Goal: Task Accomplishment & Management: Manage account settings

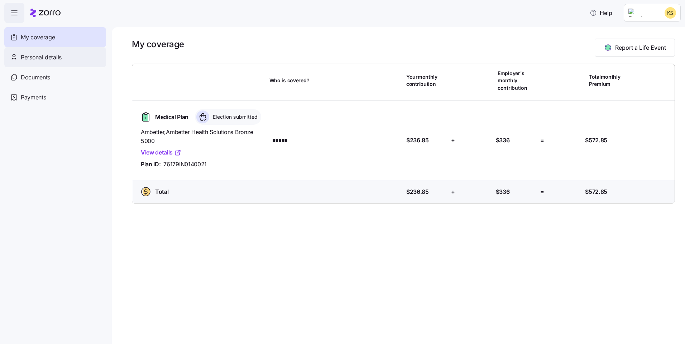
click at [38, 55] on span "Personal details" at bounding box center [41, 57] width 41 height 9
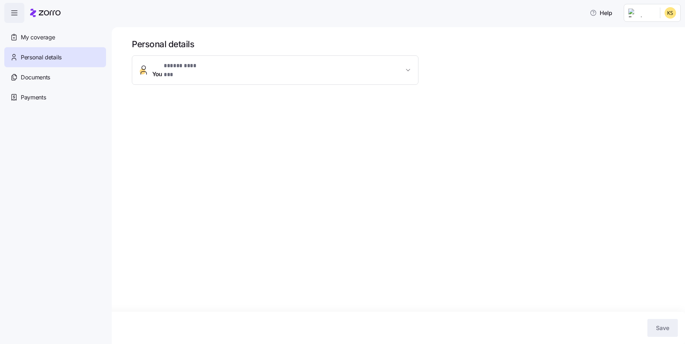
click at [180, 66] on span "* ***** ******* *" at bounding box center [183, 66] width 39 height 9
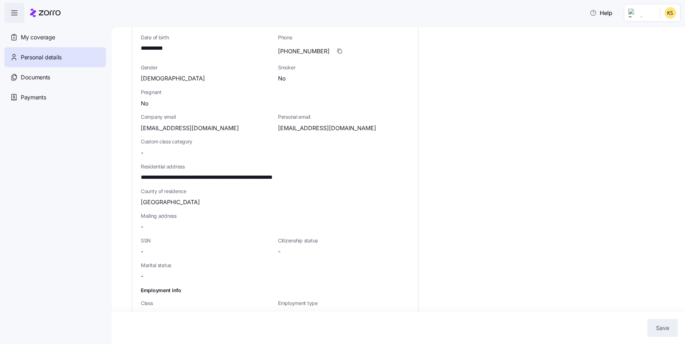
scroll to position [107, 0]
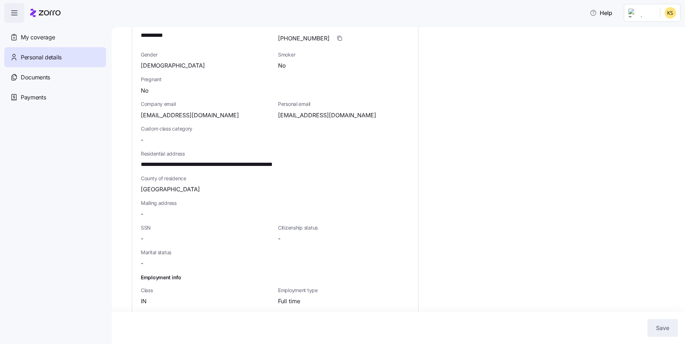
click at [148, 235] on div "-" at bounding box center [206, 239] width 131 height 9
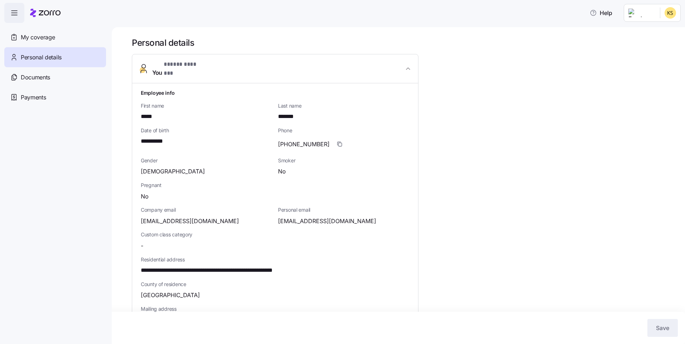
scroll to position [0, 0]
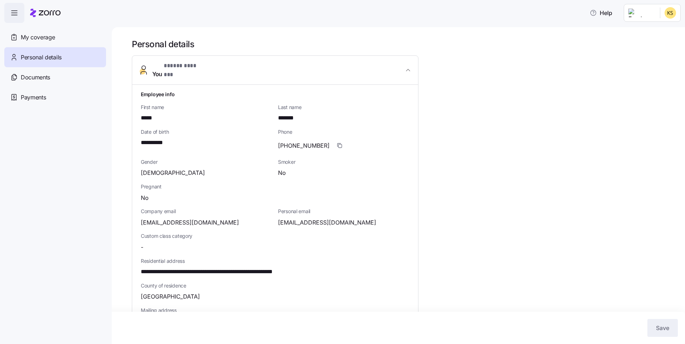
click at [144, 67] on icon "button" at bounding box center [144, 68] width 4 height 4
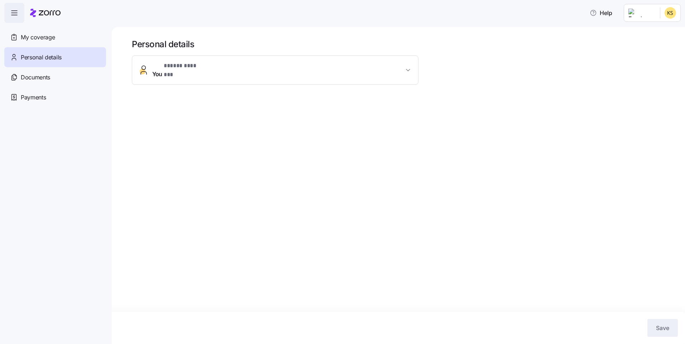
click at [179, 69] on span "* ***** ******* *" at bounding box center [183, 66] width 39 height 9
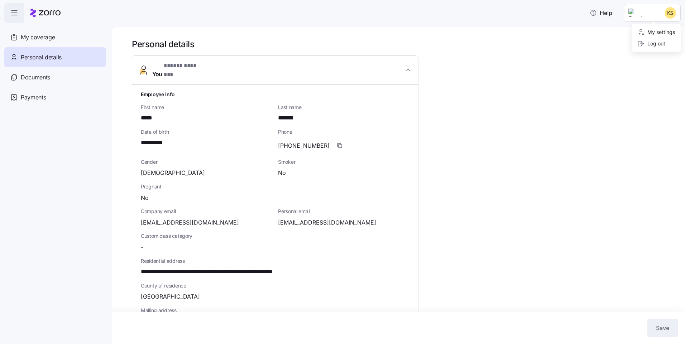
click at [669, 14] on html "**********" at bounding box center [342, 170] width 685 height 340
click at [658, 33] on div "My settings" at bounding box center [656, 32] width 38 height 8
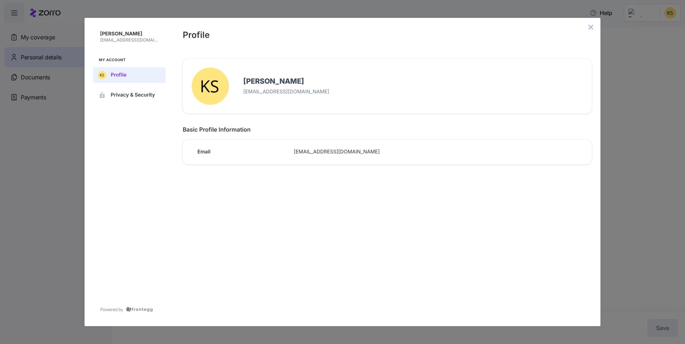
click at [589, 28] on icon "close admin-box" at bounding box center [591, 27] width 6 height 6
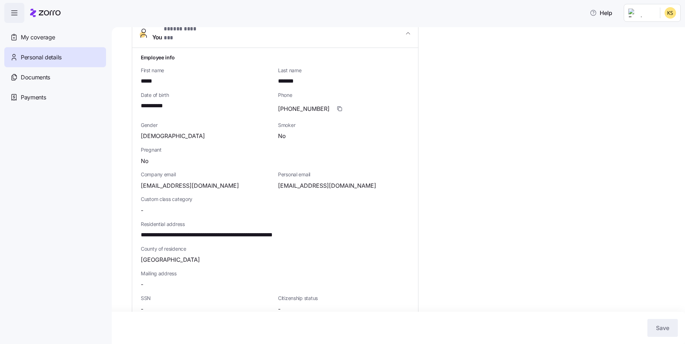
scroll to position [131, 0]
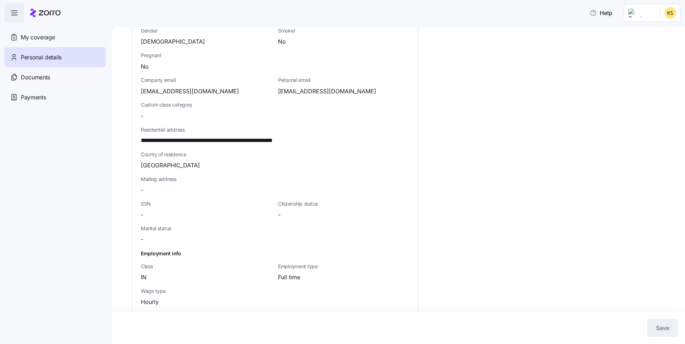
drag, startPoint x: 155, startPoint y: 226, endPoint x: 149, endPoint y: 229, distance: 7.2
click at [149, 229] on div "Marital status -" at bounding box center [206, 234] width 131 height 19
drag, startPoint x: 149, startPoint y: 229, endPoint x: 144, endPoint y: 231, distance: 5.5
click at [144, 235] on div "-" at bounding box center [206, 239] width 131 height 9
click at [155, 225] on span "Marital status" at bounding box center [206, 228] width 131 height 7
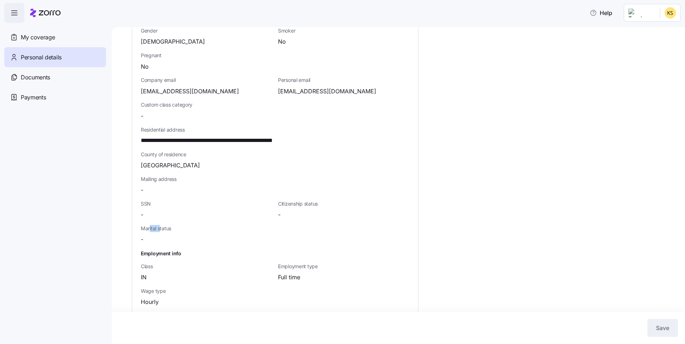
drag, startPoint x: 150, startPoint y: 222, endPoint x: 178, endPoint y: 218, distance: 28.6
click at [178, 222] on div "Marital status -" at bounding box center [206, 234] width 137 height 25
drag, startPoint x: 178, startPoint y: 218, endPoint x: 279, endPoint y: 210, distance: 100.9
click at [277, 211] on div "Citizenship status -" at bounding box center [343, 210] width 137 height 25
click at [295, 201] on span "Citizenship status" at bounding box center [343, 204] width 131 height 7
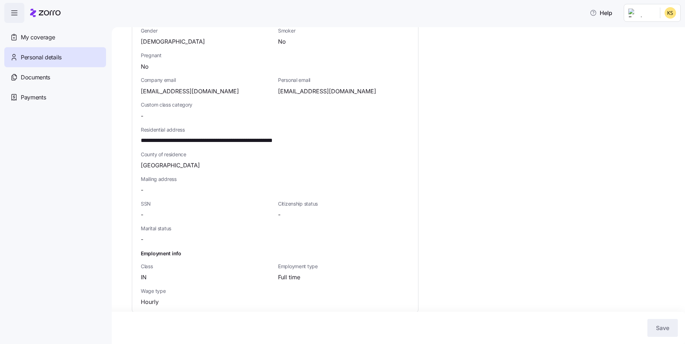
click at [304, 201] on span "Citizenship status" at bounding box center [343, 204] width 131 height 7
drag, startPoint x: 321, startPoint y: 198, endPoint x: 293, endPoint y: 199, distance: 27.9
click at [321, 201] on span "Citizenship status" at bounding box center [343, 204] width 131 height 7
click at [41, 80] on span "Documents" at bounding box center [35, 77] width 29 height 9
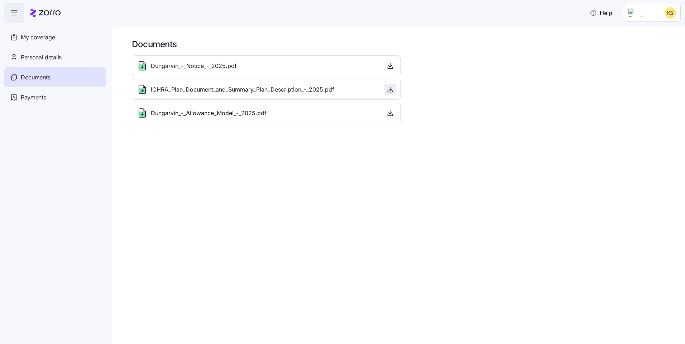
click at [390, 90] on icon "button" at bounding box center [389, 89] width 7 height 7
click at [13, 55] on icon at bounding box center [14, 55] width 3 height 3
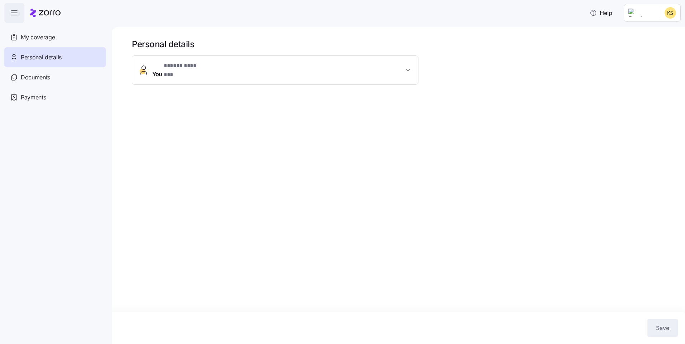
click at [40, 55] on span "Personal details" at bounding box center [41, 57] width 41 height 9
click at [15, 97] on icon at bounding box center [14, 97] width 8 height 9
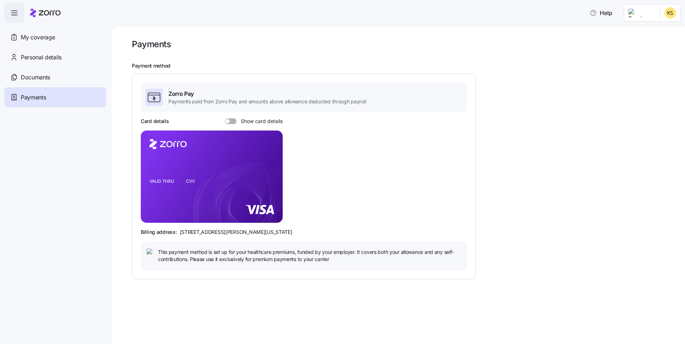
click at [230, 119] on span at bounding box center [233, 122] width 7 height 6
click at [225, 119] on input "Show card details" at bounding box center [225, 119] width 0 height 0
click at [32, 77] on span "Documents" at bounding box center [35, 77] width 29 height 9
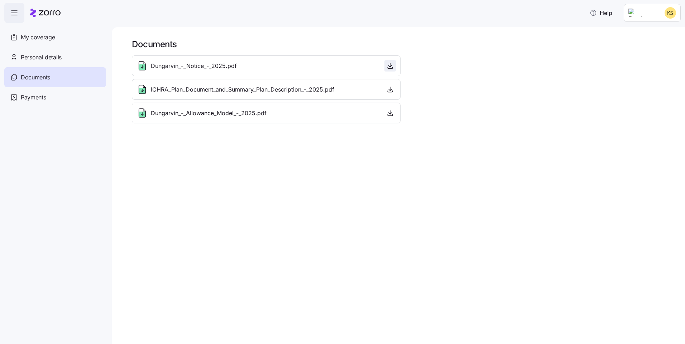
click at [388, 65] on icon "button" at bounding box center [389, 65] width 7 height 7
click at [15, 37] on icon at bounding box center [14, 37] width 8 height 9
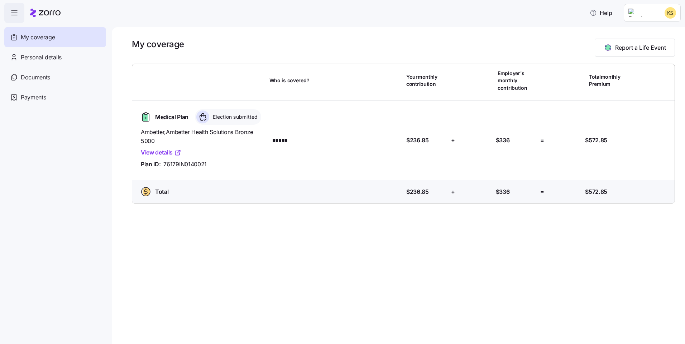
click at [157, 151] on link "View details" at bounding box center [161, 152] width 40 height 9
click at [151, 164] on span "Plan ID:" at bounding box center [151, 164] width 20 height 9
click at [619, 46] on span "Report a Life Event" at bounding box center [640, 47] width 51 height 9
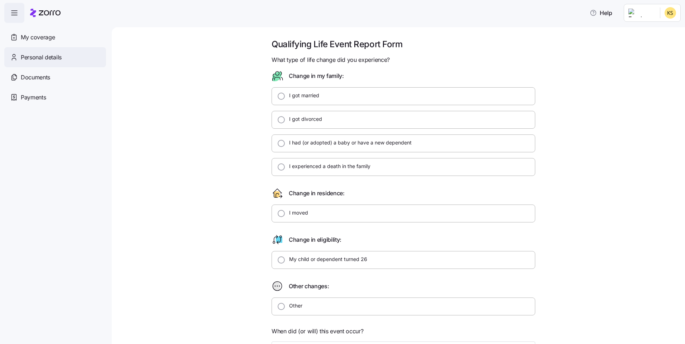
click at [13, 57] on icon at bounding box center [14, 57] width 8 height 9
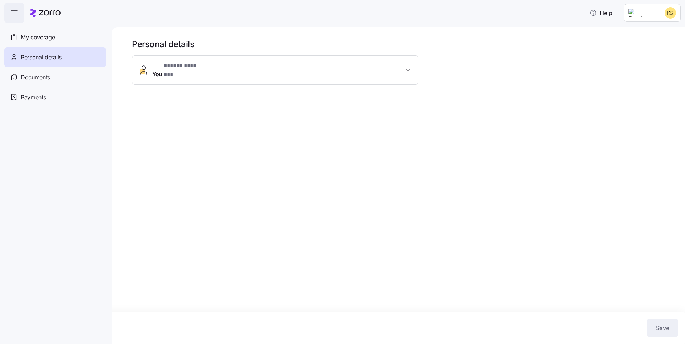
click at [142, 69] on circle "button" at bounding box center [143, 72] width 6 height 6
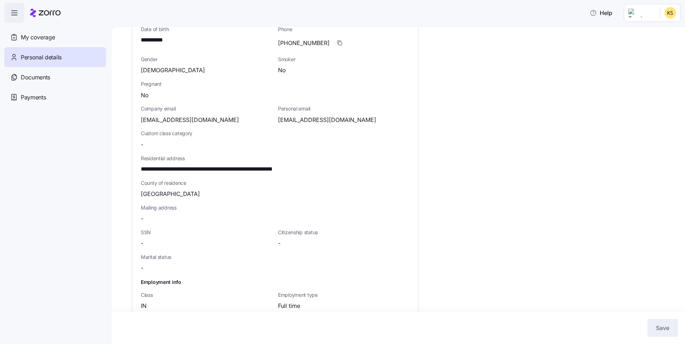
scroll to position [107, 0]
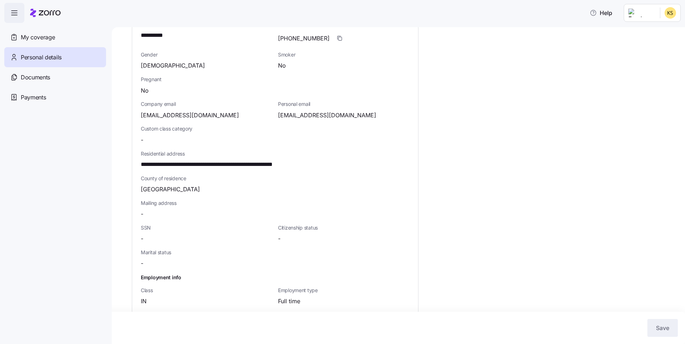
click at [144, 235] on div "-" at bounding box center [206, 239] width 131 height 9
click at [280, 235] on span "-" at bounding box center [279, 239] width 3 height 9
drag, startPoint x: 282, startPoint y: 235, endPoint x: 256, endPoint y: 232, distance: 25.9
click at [256, 232] on div "**********" at bounding box center [275, 156] width 274 height 353
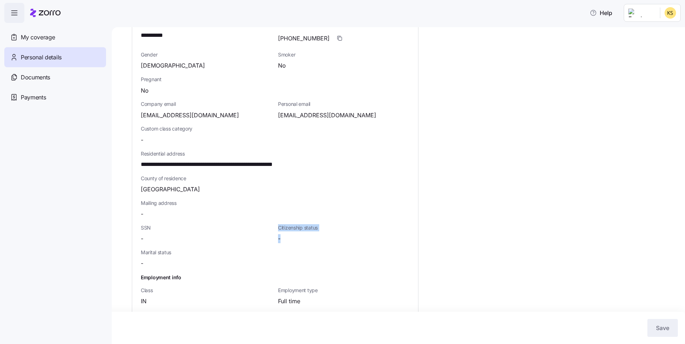
drag, startPoint x: 256, startPoint y: 232, endPoint x: 228, endPoint y: 234, distance: 28.4
click at [228, 235] on div "-" at bounding box center [206, 239] width 131 height 9
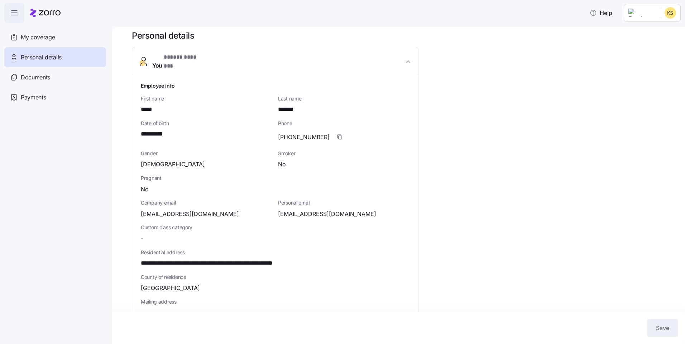
scroll to position [0, 0]
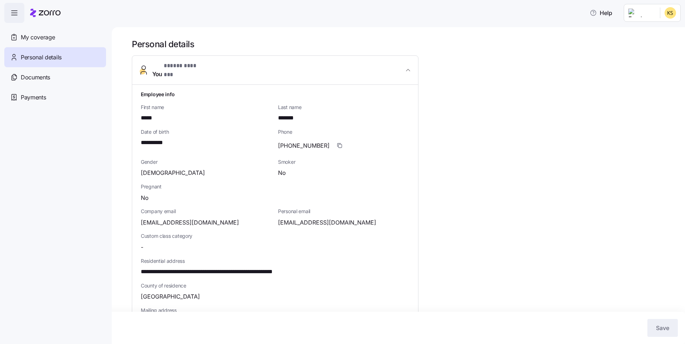
click at [14, 11] on icon "button" at bounding box center [14, 13] width 9 height 9
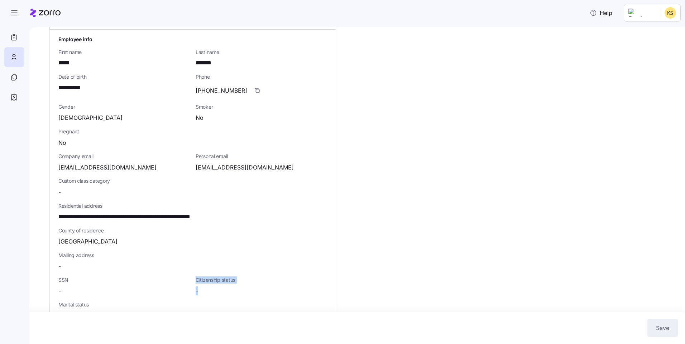
scroll to position [72, 0]
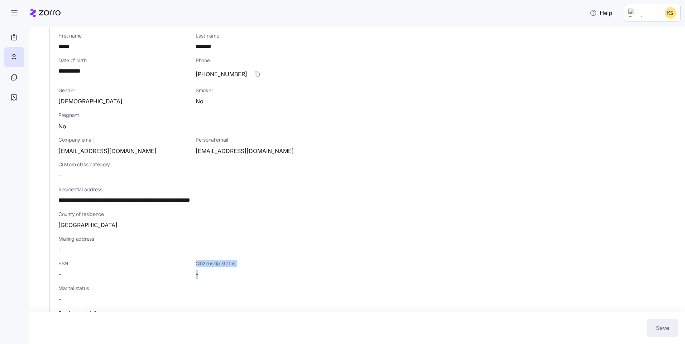
click at [65, 270] on div "-" at bounding box center [123, 274] width 131 height 9
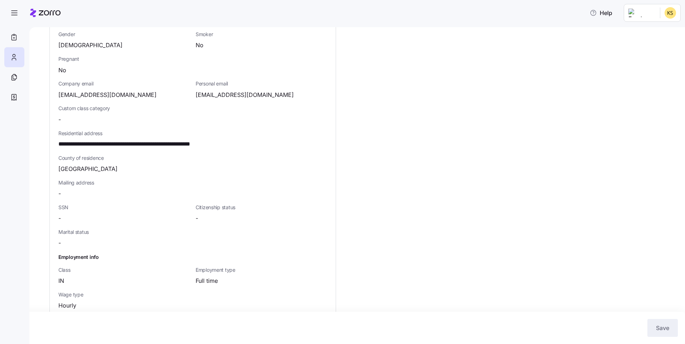
scroll to position [131, 0]
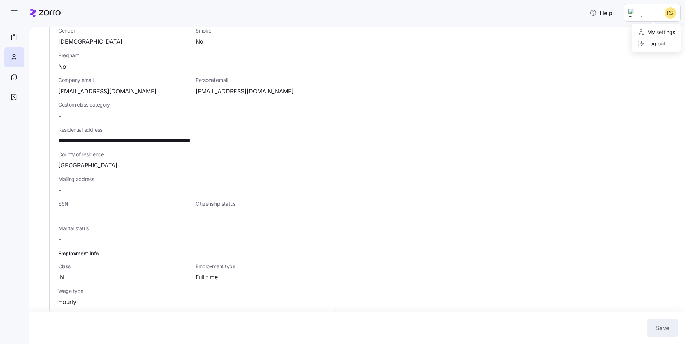
click at [670, 14] on html "**********" at bounding box center [342, 170] width 685 height 340
click at [14, 76] on html "**********" at bounding box center [342, 170] width 685 height 340
click at [15, 37] on icon at bounding box center [14, 37] width 8 height 9
